Goal: Navigation & Orientation: Find specific page/section

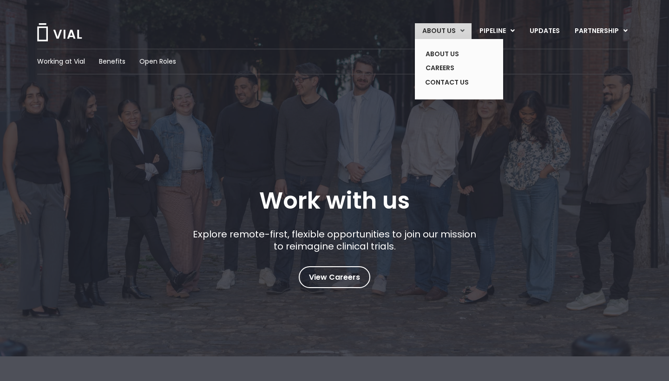
click at [432, 33] on link "ABOUT US" at bounding box center [443, 31] width 57 height 16
click at [437, 55] on link "ABOUT US" at bounding box center [452, 54] width 68 height 14
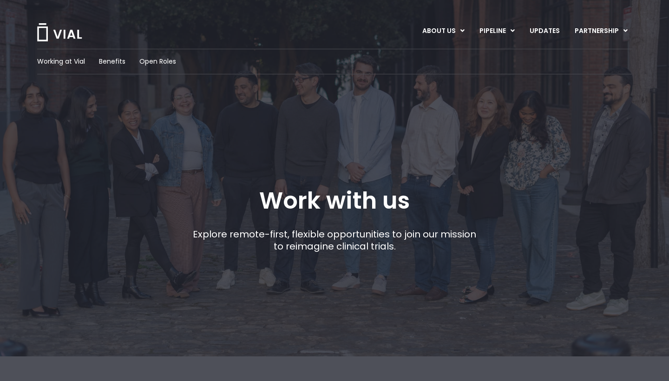
click at [440, 33] on link "ABOUT US" at bounding box center [443, 31] width 57 height 16
click at [435, 31] on link "ABOUT US" at bounding box center [443, 31] width 57 height 16
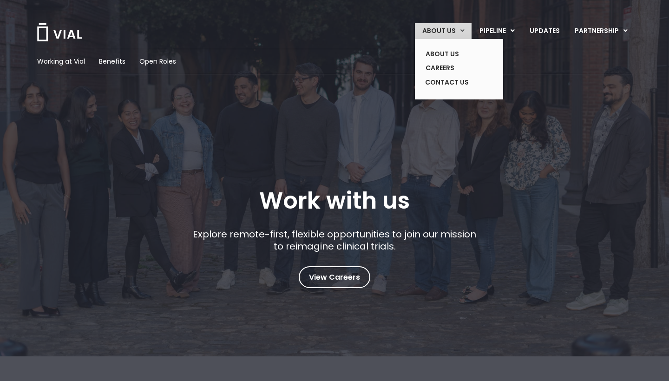
click at [462, 29] on link "ABOUT US" at bounding box center [443, 31] width 57 height 16
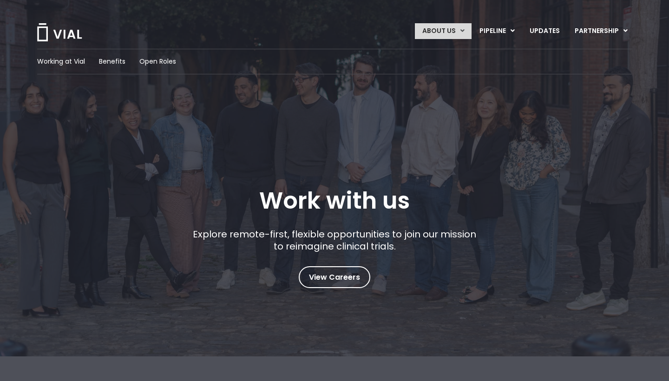
click at [462, 32] on icon at bounding box center [462, 30] width 4 height 7
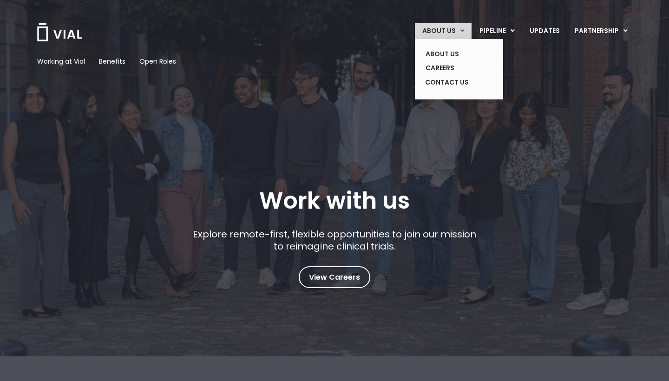
click at [464, 29] on icon at bounding box center [462, 30] width 4 height 7
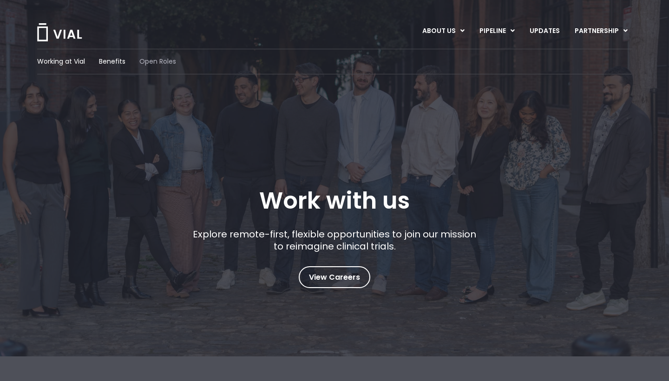
click at [156, 60] on span "Open Roles" at bounding box center [157, 62] width 37 height 10
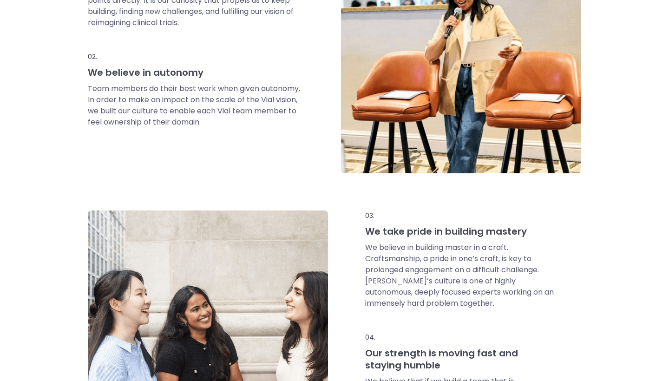
scroll to position [501, 0]
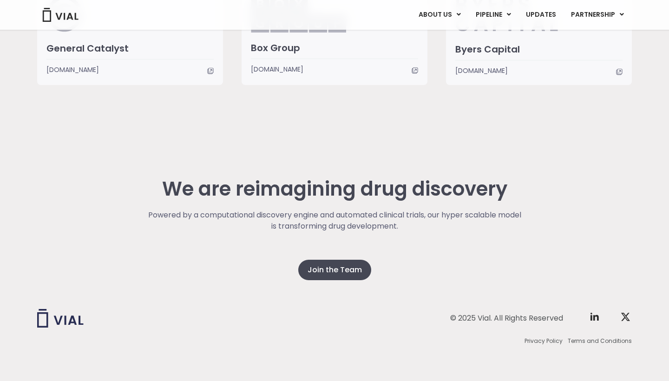
scroll to position [2339, 0]
